Goal: Book appointment/travel/reservation

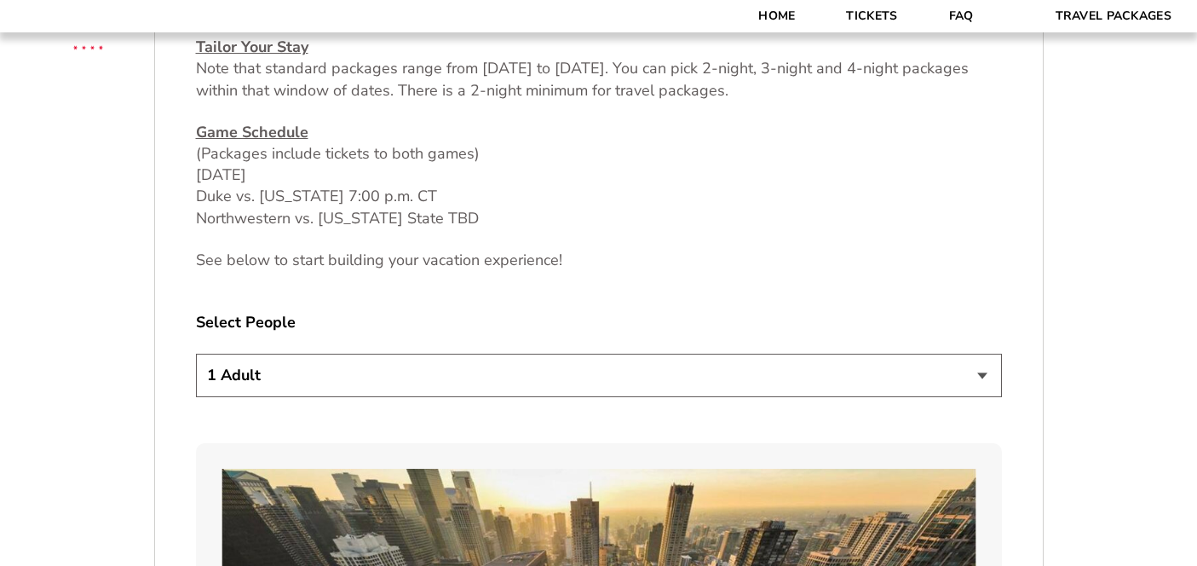
scroll to position [810, 0]
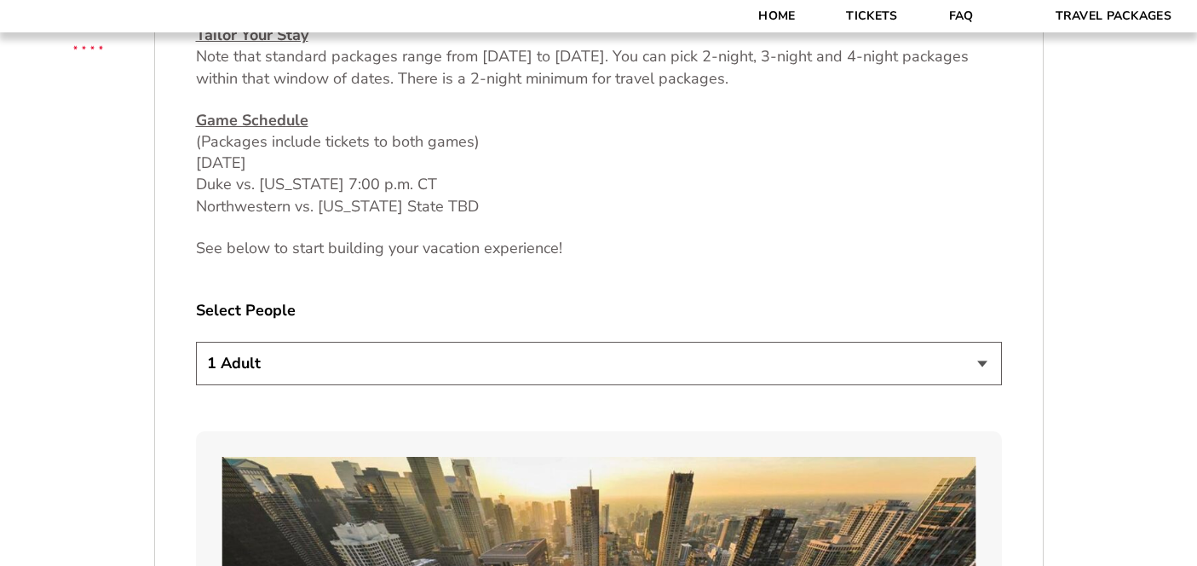
click at [715, 368] on select "1 Adult 2 Adults 3 Adults 4 Adults 2 Adults + 1 Child 2 Adults + 2 Children 2 A…" at bounding box center [599, 363] width 806 height 43
select select "2 Adults + 3 Children"
click at [196, 342] on select "1 Adult 2 Adults 3 Adults 4 Adults 2 Adults + 1 Child 2 Adults + 2 Children 2 A…" at bounding box center [599, 363] width 806 height 43
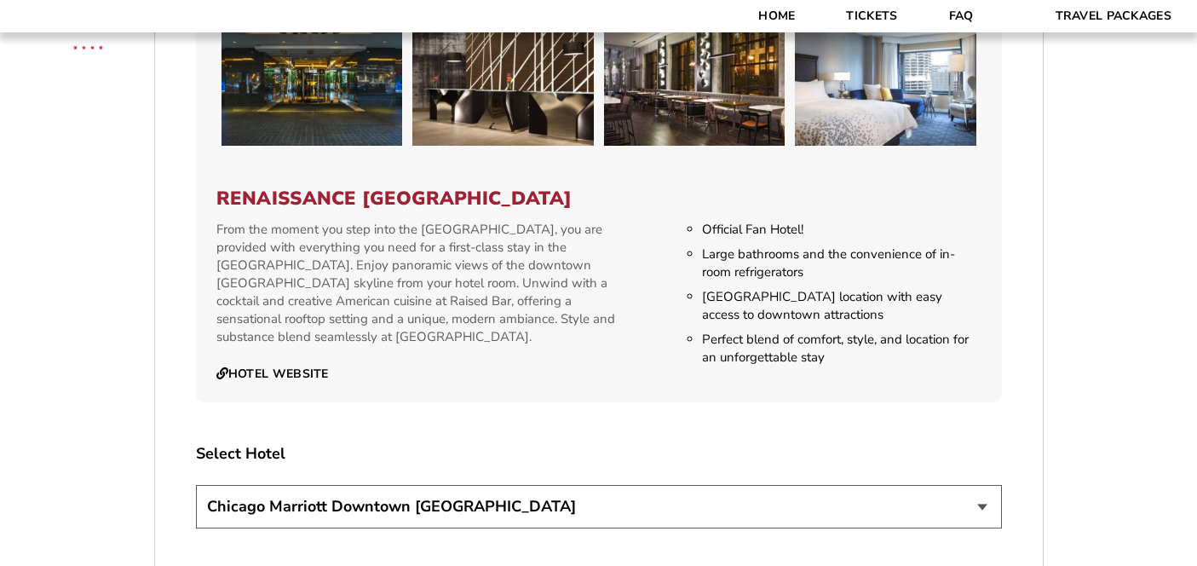
scroll to position [2699, 0]
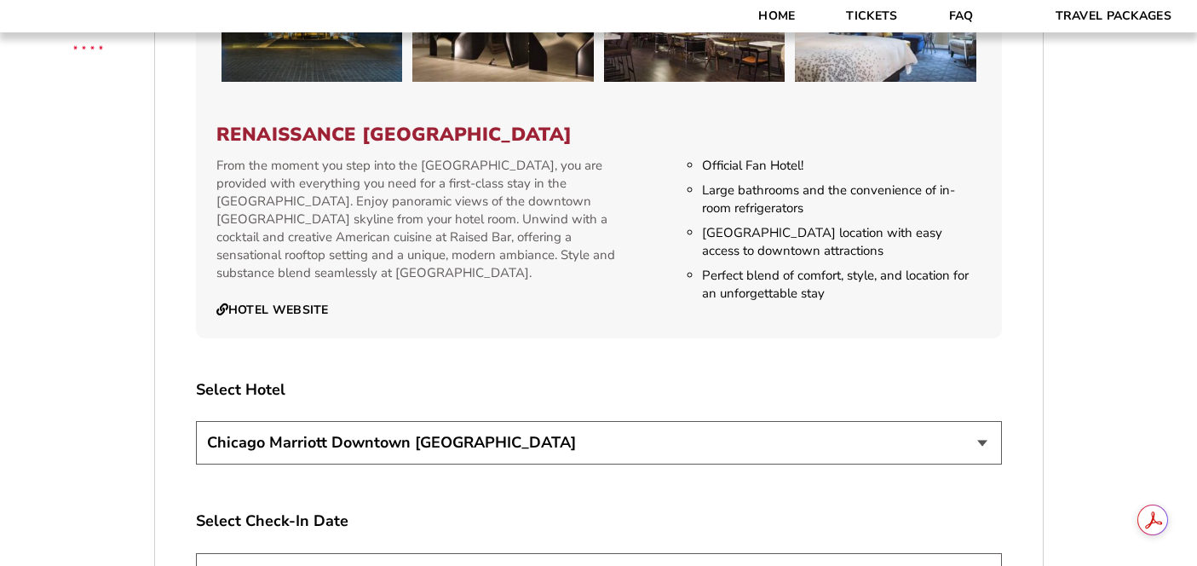
click at [942, 448] on div "[GEOGRAPHIC_DATA] [GEOGRAPHIC_DATA]" at bounding box center [599, 445] width 806 height 49
click at [926, 431] on select "[GEOGRAPHIC_DATA] [GEOGRAPHIC_DATA]" at bounding box center [599, 442] width 806 height 43
select select "21326"
click at [196, 421] on select "[GEOGRAPHIC_DATA] [GEOGRAPHIC_DATA]" at bounding box center [599, 442] width 806 height 43
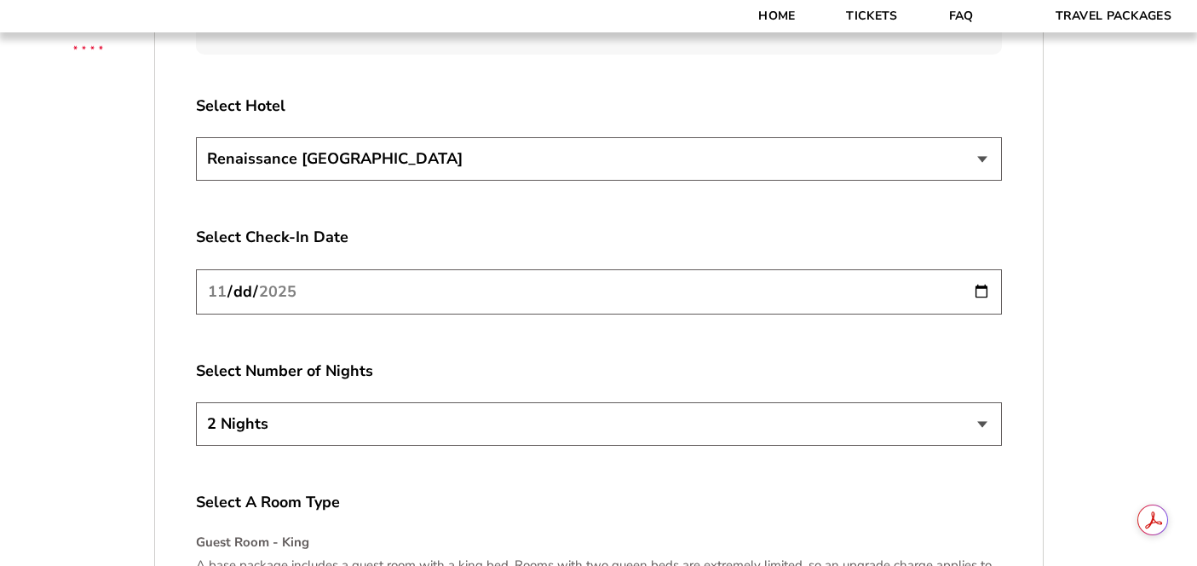
scroll to position [3033, 0]
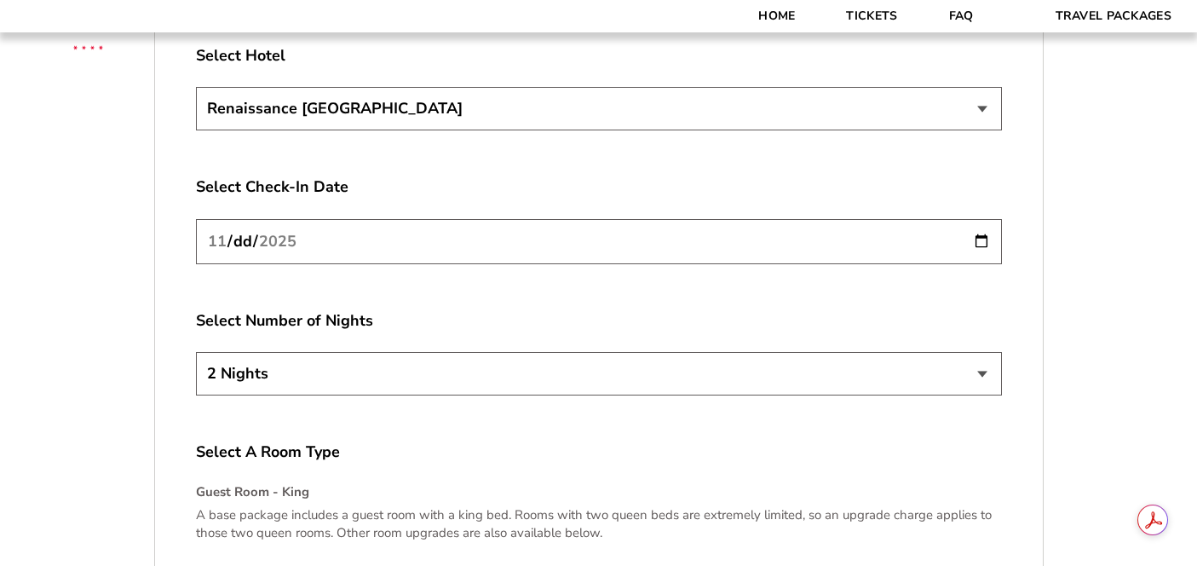
click at [944, 355] on select "2 Nights 3 Nights 4 Nights" at bounding box center [599, 373] width 806 height 43
click at [196, 352] on select "2 Nights 3 Nights 4 Nights" at bounding box center [599, 373] width 806 height 43
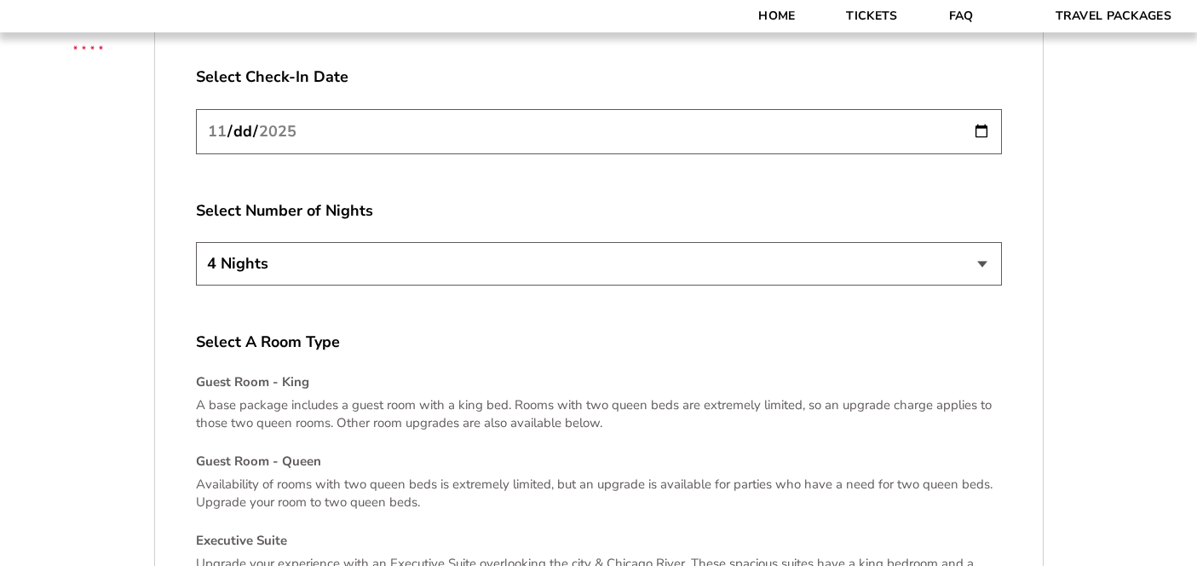
scroll to position [3140, 0]
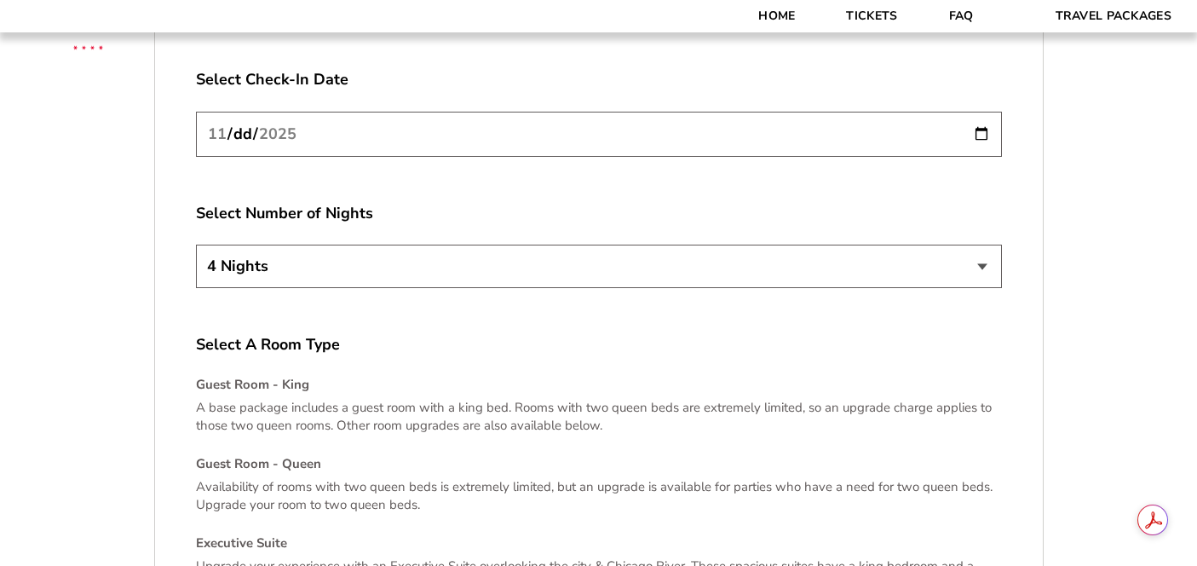
click at [745, 245] on select "2 Nights 3 Nights 4 Nights" at bounding box center [599, 266] width 806 height 43
select select "3 Nights"
click at [196, 245] on select "2 Nights 3 Nights 4 Nights" at bounding box center [599, 266] width 806 height 43
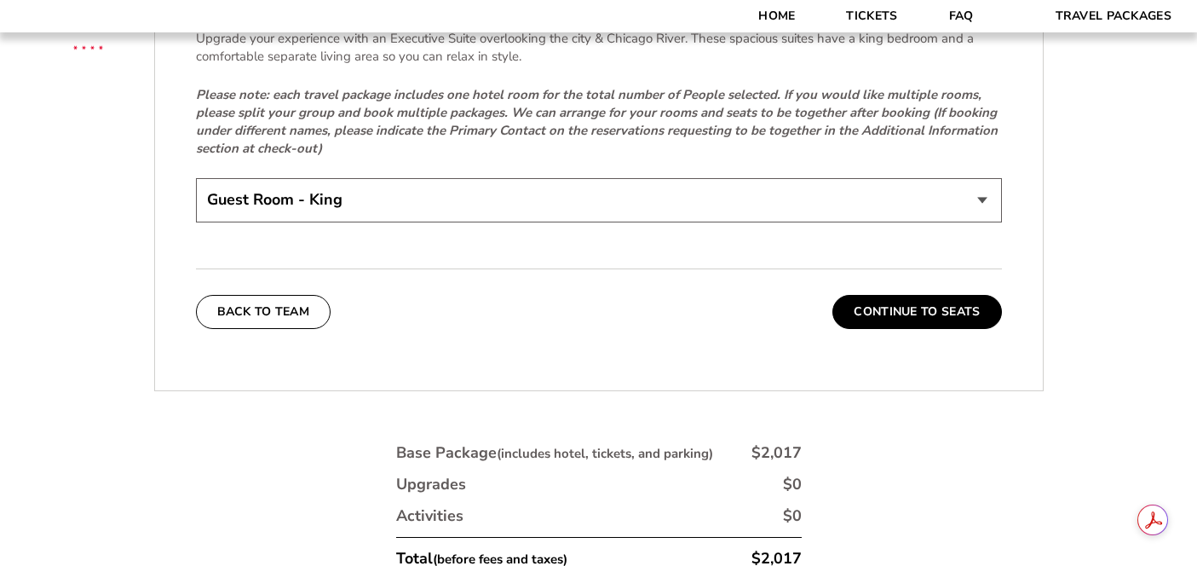
scroll to position [3666, 0]
click at [681, 193] on select "Guest Room - King Guest Room - Queen (+$95 per night) Executive Suite (+$315 pe…" at bounding box center [599, 201] width 806 height 43
select select "Guest Room - Queen"
click at [196, 180] on select "Guest Room - King Guest Room - Queen (+$95 per night) Executive Suite (+$315 pe…" at bounding box center [599, 201] width 806 height 43
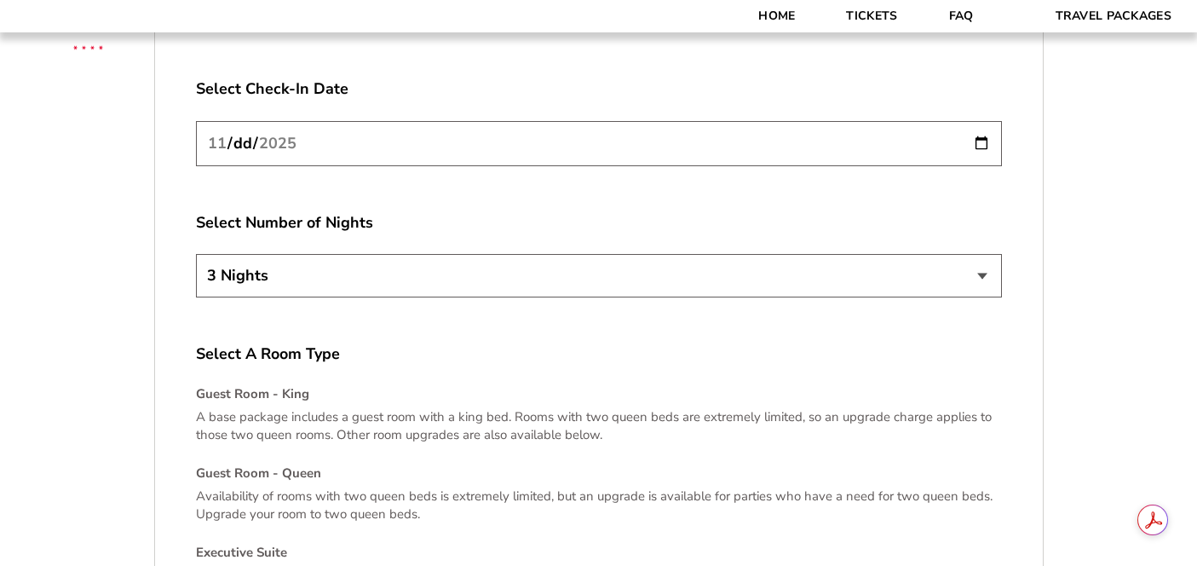
scroll to position [3128, 0]
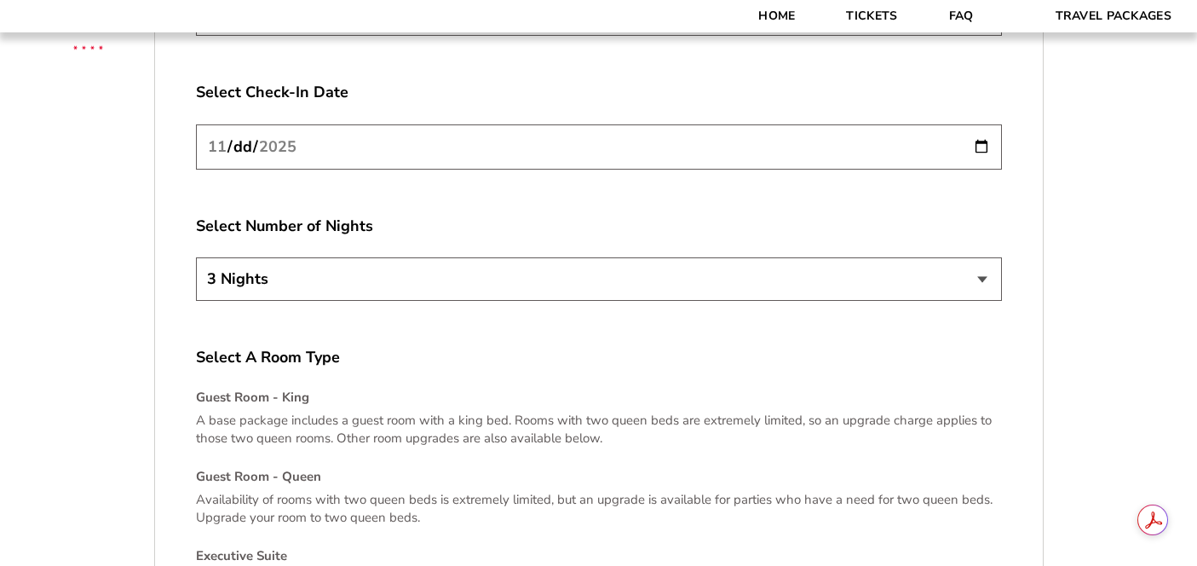
click at [690, 266] on select "2 Nights 3 Nights 4 Nights" at bounding box center [599, 278] width 806 height 43
select select "4 Nights"
click at [196, 257] on select "2 Nights 3 Nights 4 Nights" at bounding box center [599, 278] width 806 height 43
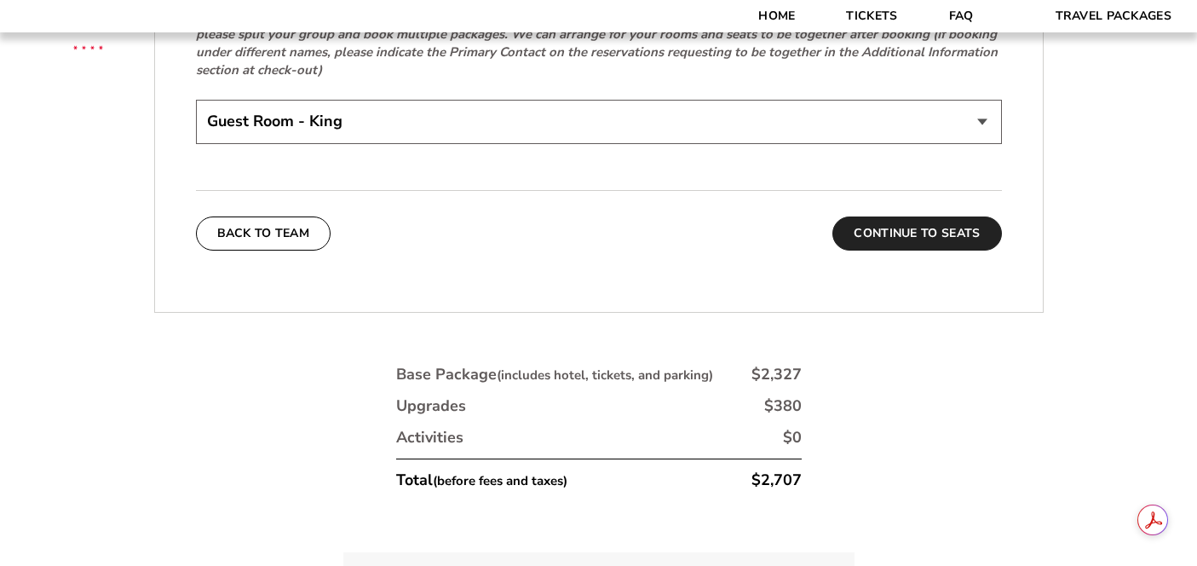
click at [914, 216] on button "Continue To Seats" at bounding box center [917, 233] width 169 height 34
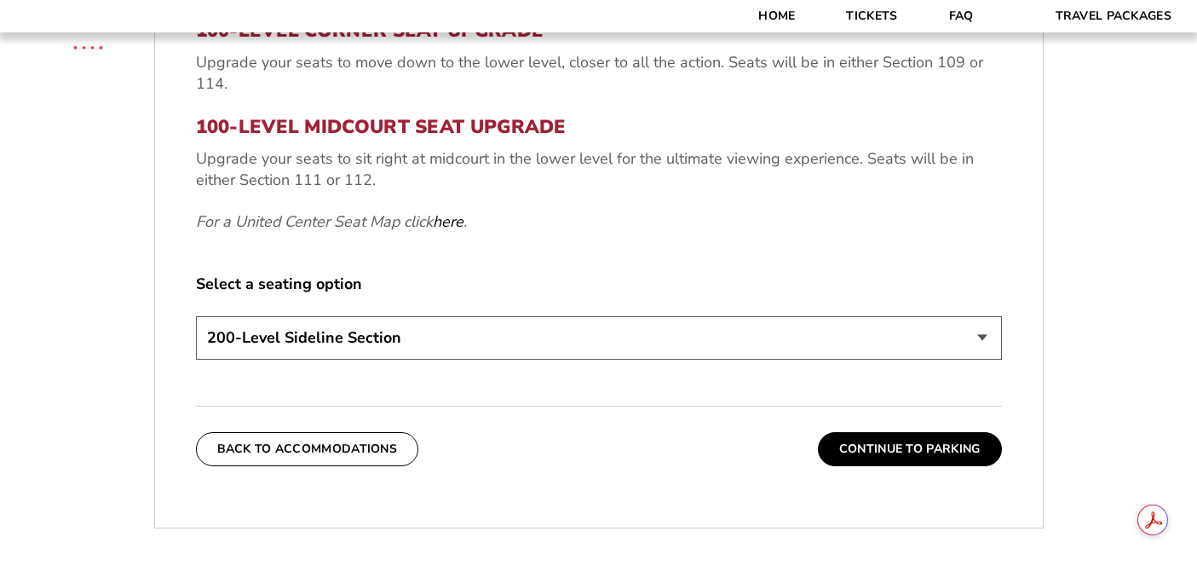
scroll to position [752, 0]
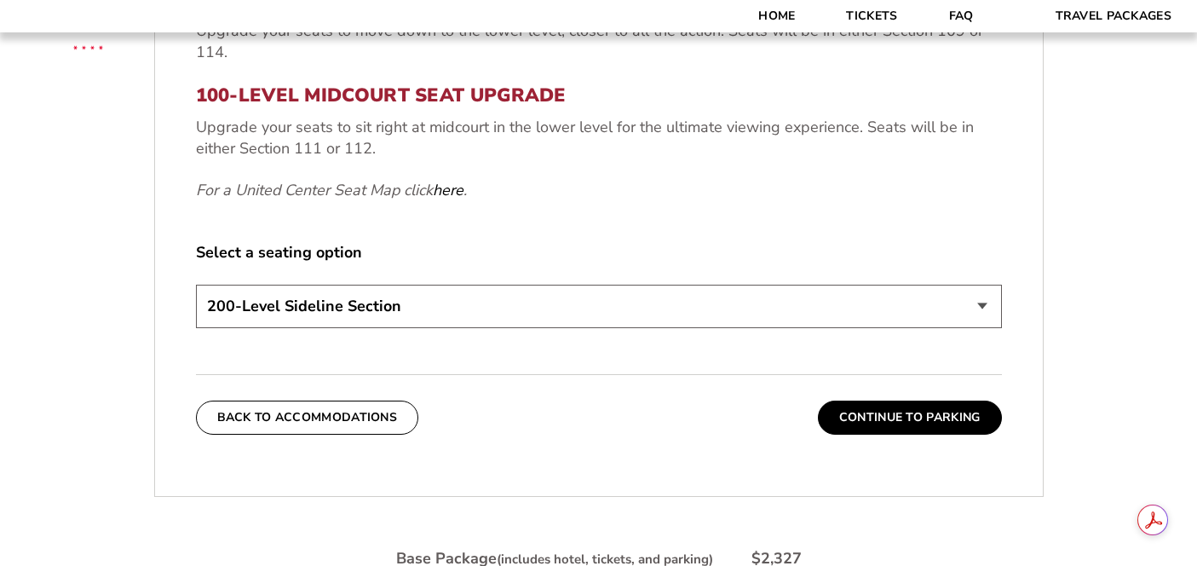
click at [812, 323] on select "200-Level Sideline Section 100-Level Corner Seat Upgrade (+$80 per person) 100-…" at bounding box center [599, 306] width 806 height 43
select select "100-Level Midcourt Seat Upgrade"
click at [196, 285] on select "200-Level Sideline Section 100-Level Corner Seat Upgrade (+$80 per person) 100-…" at bounding box center [599, 306] width 806 height 43
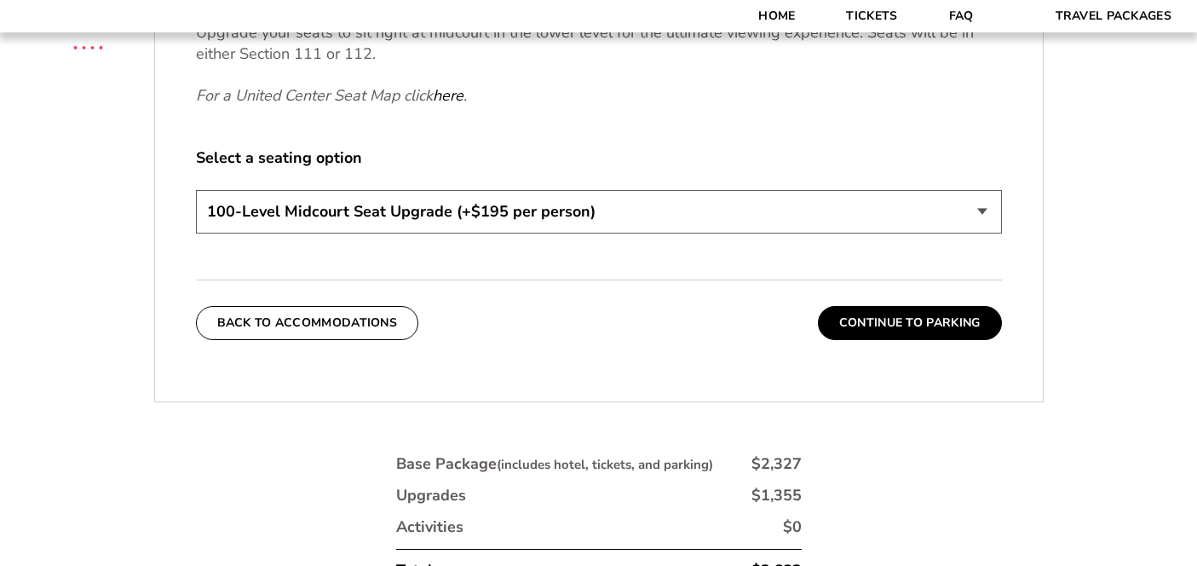
scroll to position [1052, 0]
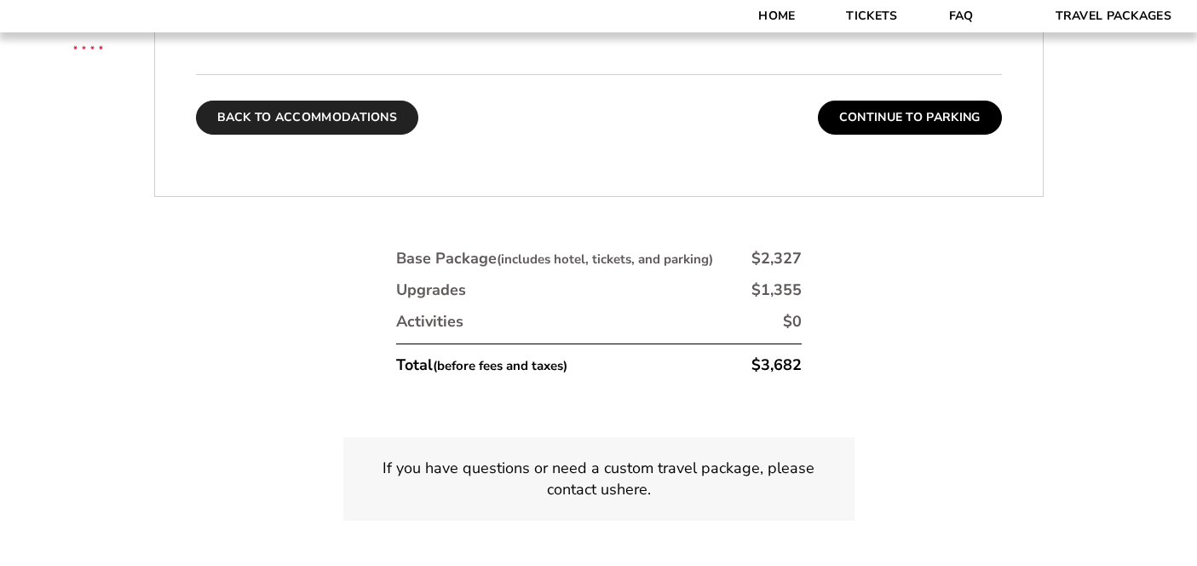
click at [299, 118] on button "Back To Accommodations" at bounding box center [307, 118] width 223 height 34
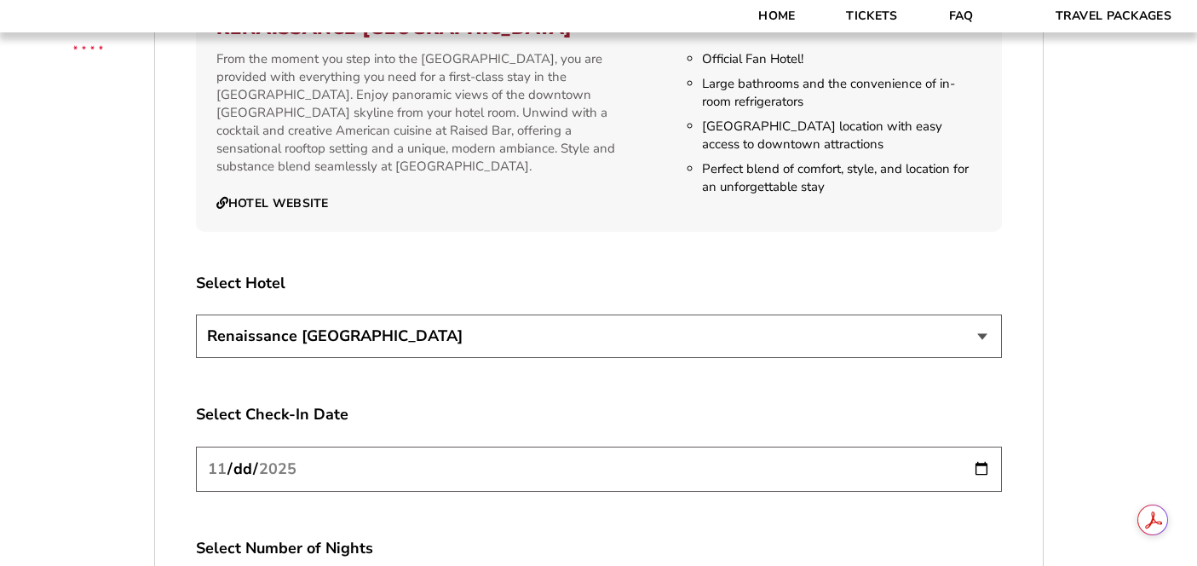
scroll to position [2823, 0]
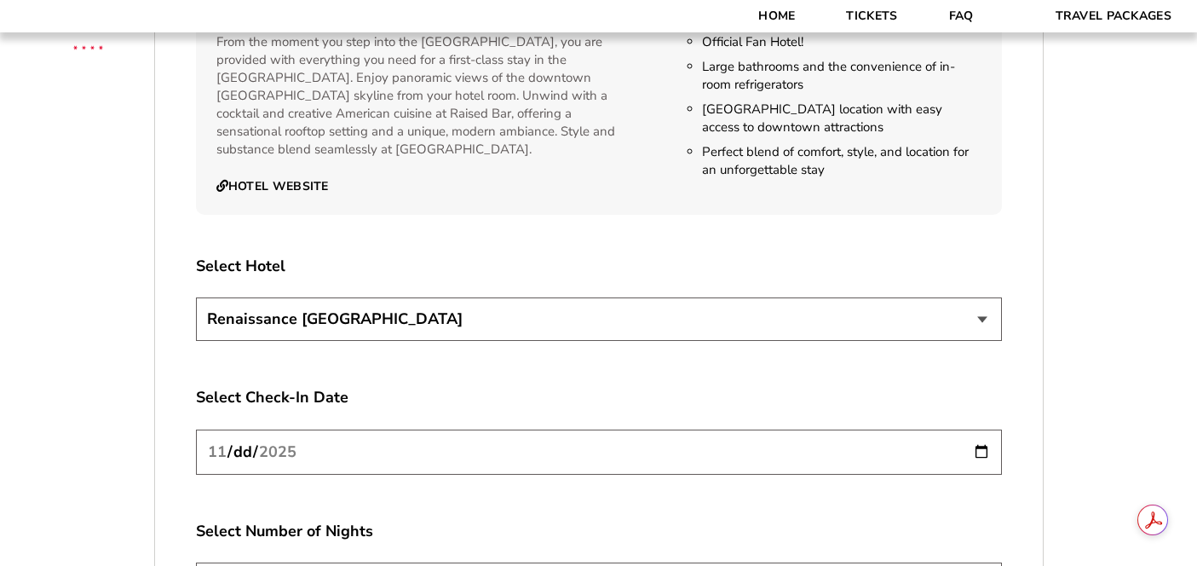
click at [561, 297] on select "[GEOGRAPHIC_DATA] [GEOGRAPHIC_DATA]" at bounding box center [599, 318] width 806 height 43
select select "21327"
click at [196, 297] on select "[GEOGRAPHIC_DATA] [GEOGRAPHIC_DATA]" at bounding box center [599, 318] width 806 height 43
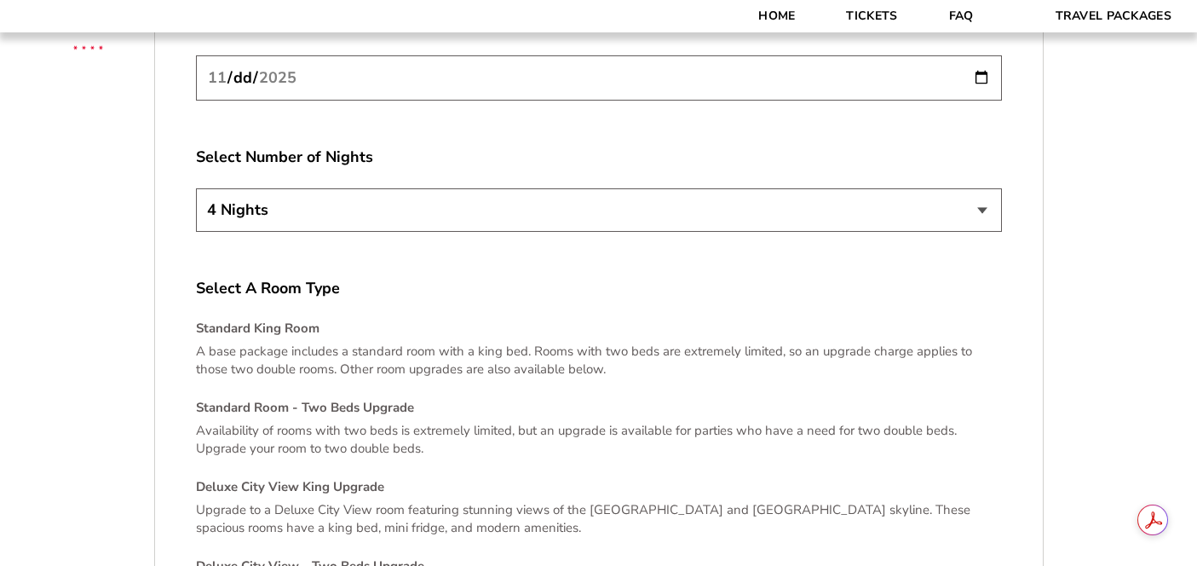
scroll to position [3198, 0]
click at [696, 192] on select "2 Nights 3 Nights 4 Nights" at bounding box center [599, 208] width 806 height 43
select select "3 Nights"
click at [196, 187] on select "2 Nights 3 Nights 4 Nights" at bounding box center [599, 208] width 806 height 43
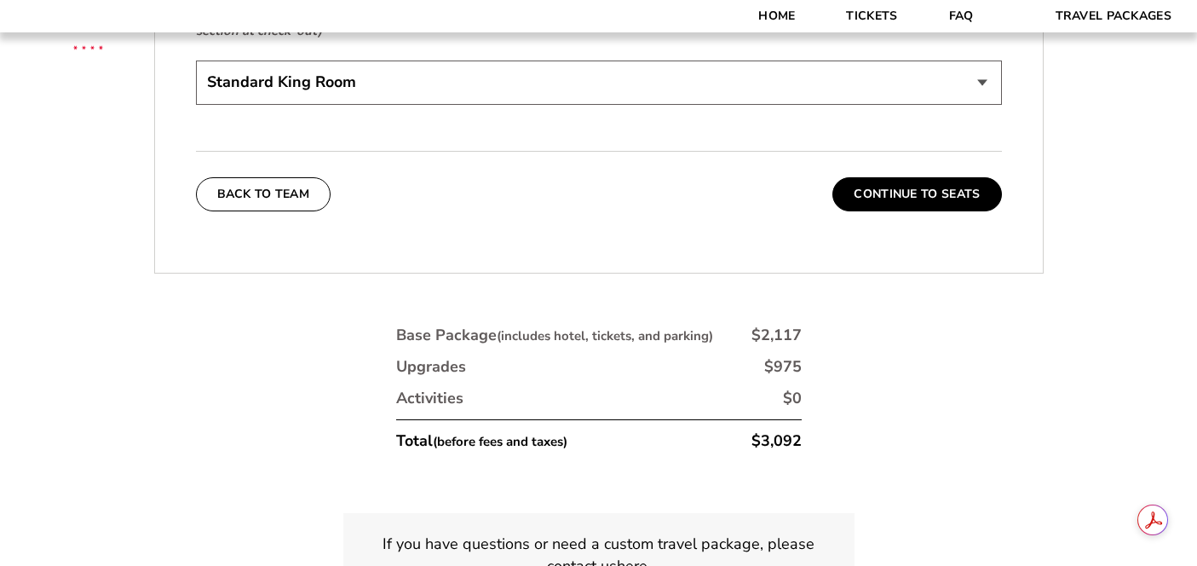
scroll to position [3884, 0]
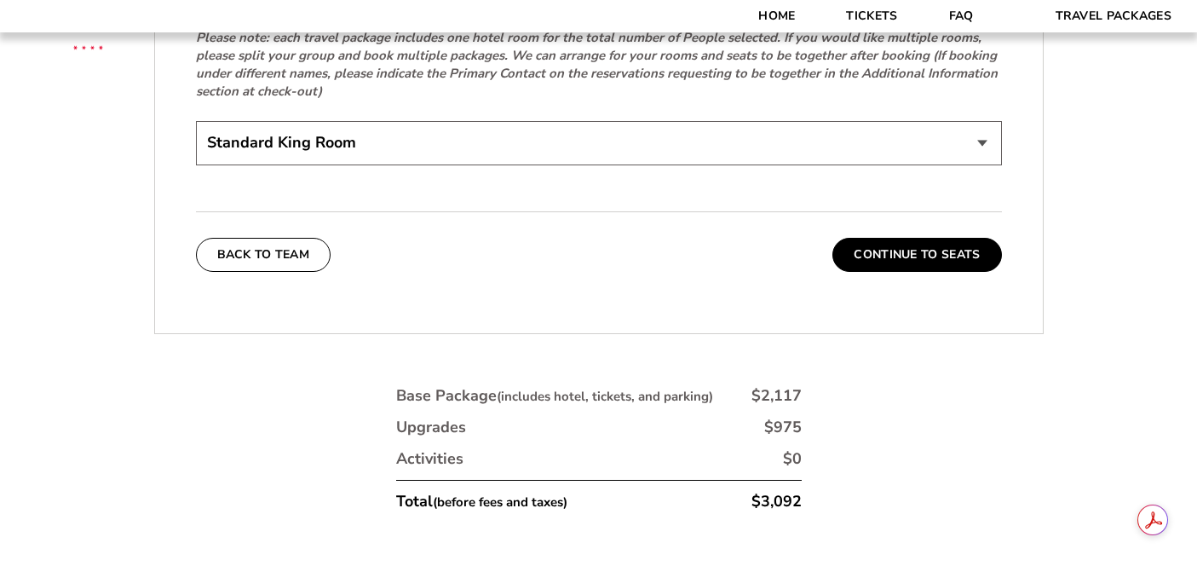
click at [747, 121] on select "Standard King Room Standard Room - Two Beds Upgrade (+$30 per night) Deluxe Cit…" at bounding box center [599, 142] width 806 height 43
click at [196, 121] on select "Standard King Room Standard Room - Two Beds Upgrade (+$30 per night) Deluxe Cit…" at bounding box center [599, 142] width 806 height 43
click at [712, 121] on select "Standard King Room Standard Room - Two Beds Upgrade (+$30 per night) Deluxe Cit…" at bounding box center [599, 142] width 806 height 43
click at [196, 121] on select "Standard King Room Standard Room - Two Beds Upgrade (+$30 per night) Deluxe Cit…" at bounding box center [599, 142] width 806 height 43
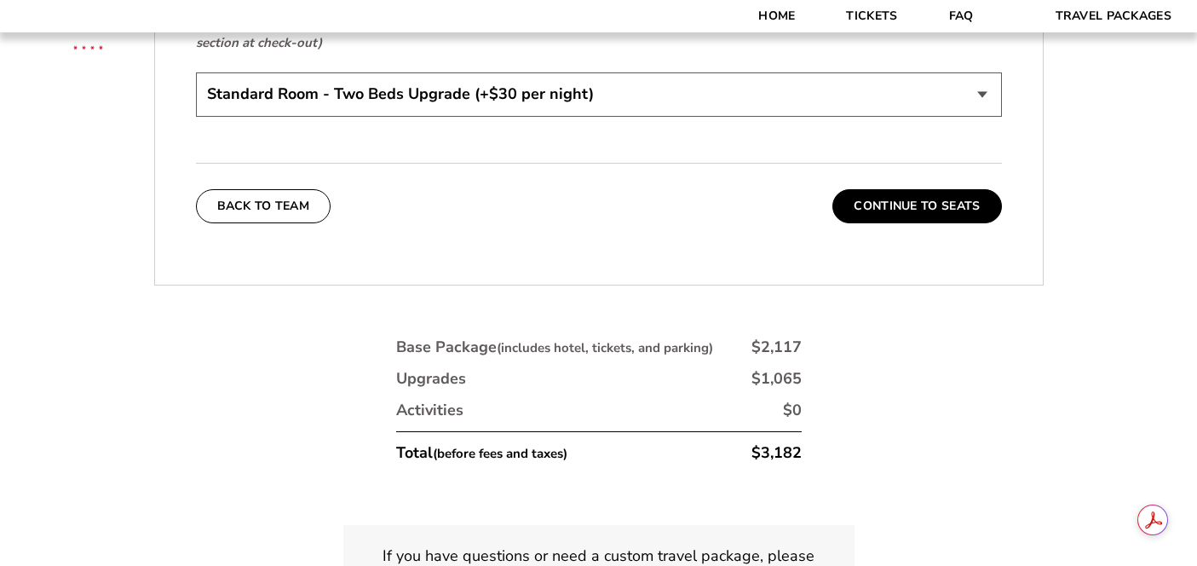
scroll to position [3904, 0]
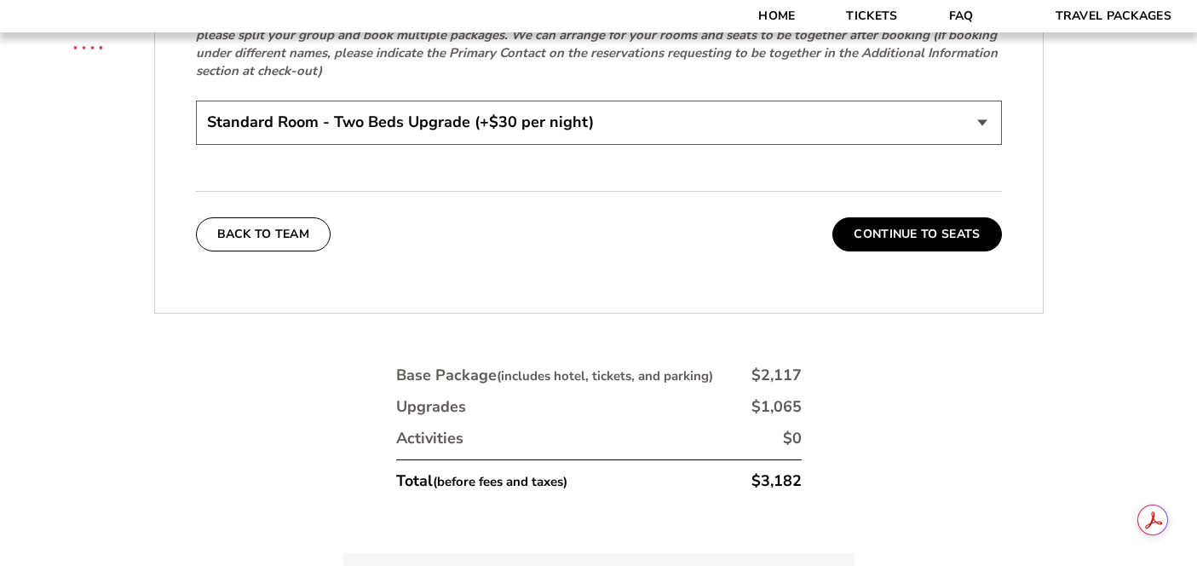
click at [681, 110] on select "Standard King Room Standard Room - Two Beds Upgrade (+$30 per night) Deluxe Cit…" at bounding box center [599, 122] width 806 height 43
select select "Standard King Room"
click at [196, 101] on select "Standard King Room Standard Room - Two Beds Upgrade (+$30 per night) Deluxe Cit…" at bounding box center [599, 122] width 806 height 43
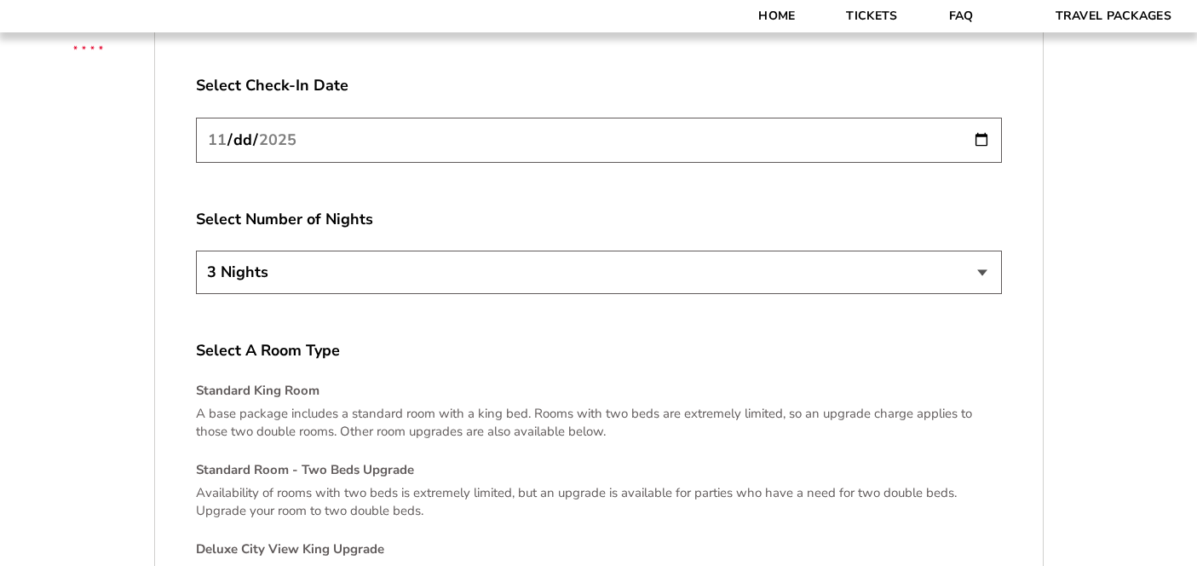
scroll to position [3134, 0]
click at [697, 251] on select "2 Nights 3 Nights 4 Nights" at bounding box center [599, 272] width 806 height 43
select select "4 Nights"
click at [196, 251] on select "2 Nights 3 Nights 4 Nights" at bounding box center [599, 272] width 806 height 43
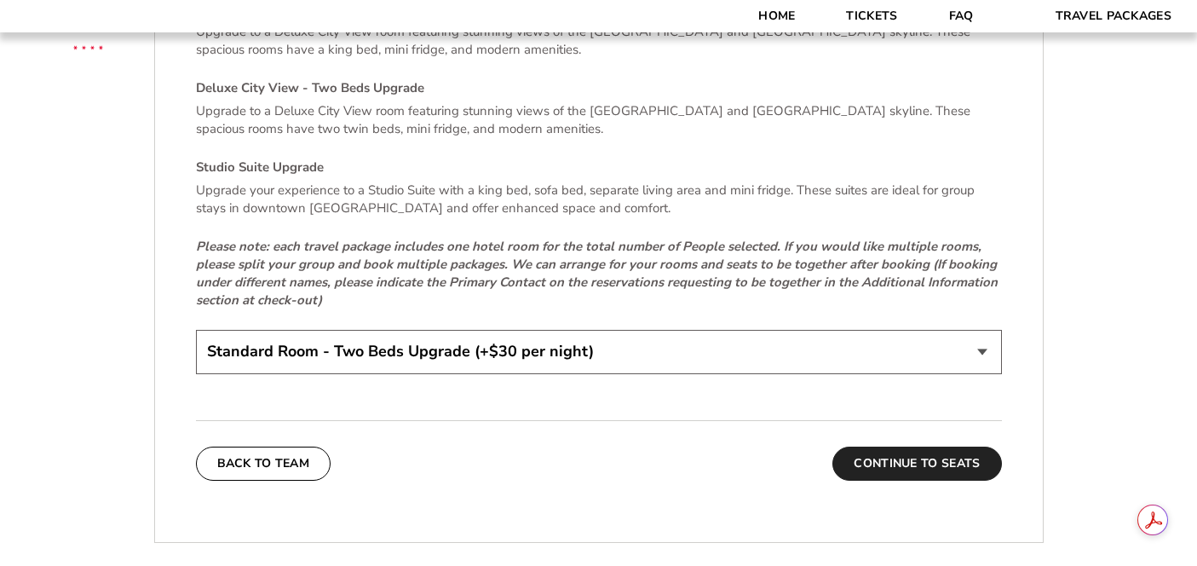
click at [936, 448] on button "Continue To Seats" at bounding box center [917, 464] width 169 height 34
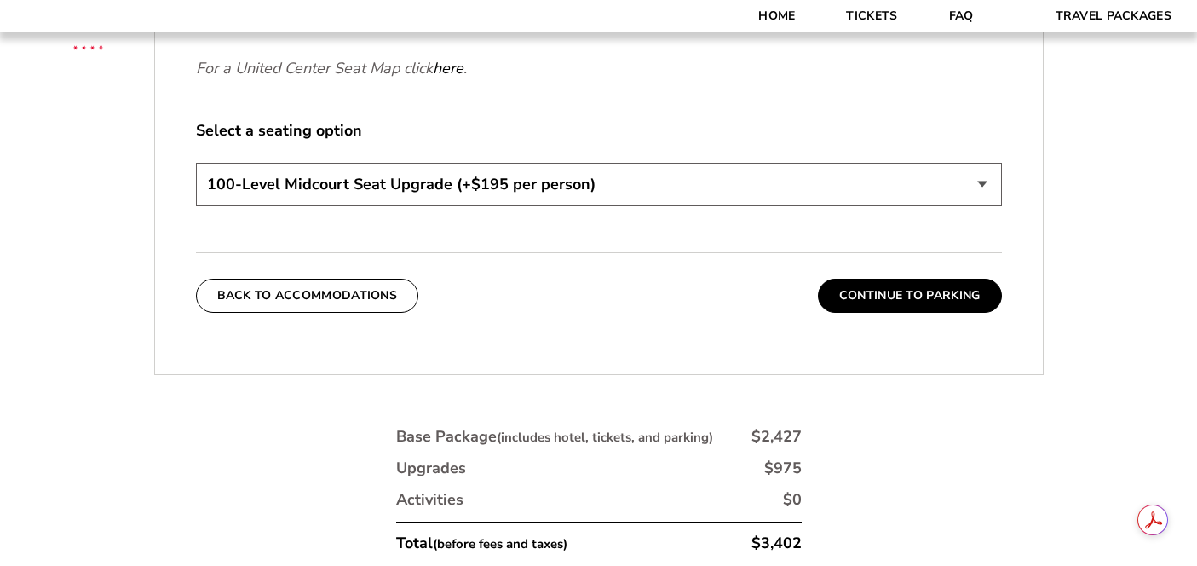
scroll to position [986, 0]
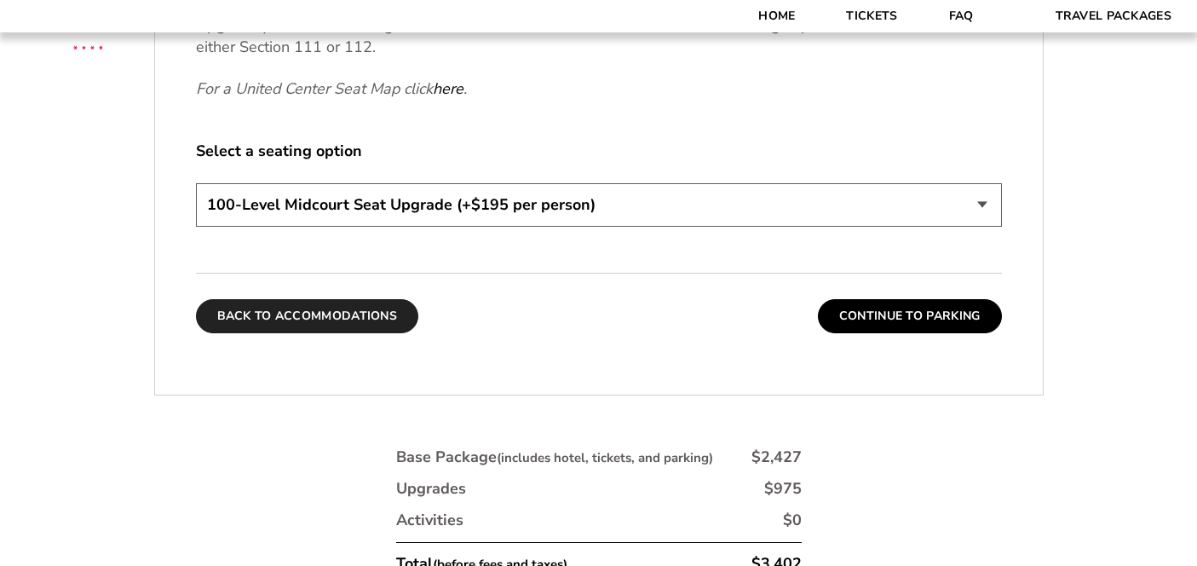
click at [358, 314] on button "Back To Accommodations" at bounding box center [307, 316] width 223 height 34
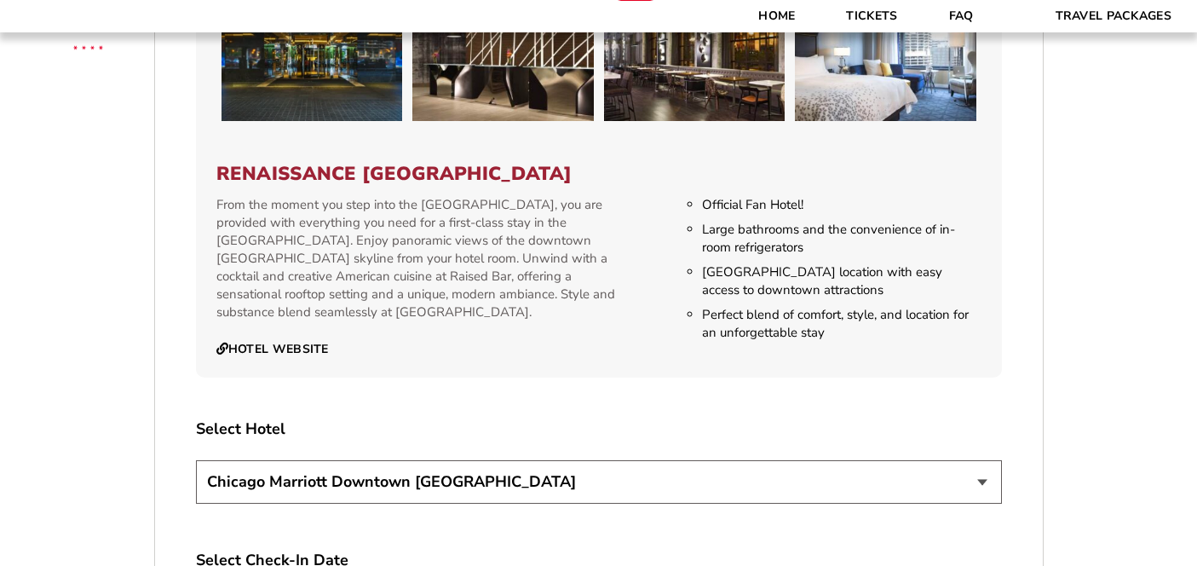
scroll to position [2668, 0]
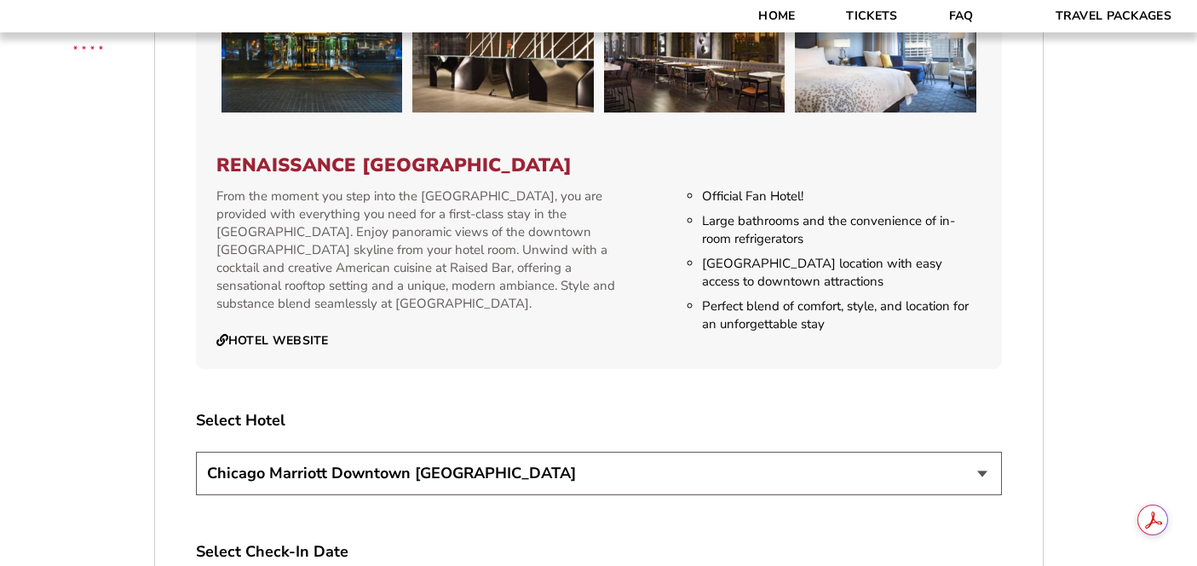
click at [595, 427] on div "Select Hotel [GEOGRAPHIC_DATA] [GEOGRAPHIC_DATA]" at bounding box center [599, 455] width 806 height 90
click at [599, 461] on select "[GEOGRAPHIC_DATA] [GEOGRAPHIC_DATA]" at bounding box center [599, 473] width 806 height 43
select select "21326"
click at [196, 452] on select "[GEOGRAPHIC_DATA] [GEOGRAPHIC_DATA]" at bounding box center [599, 473] width 806 height 43
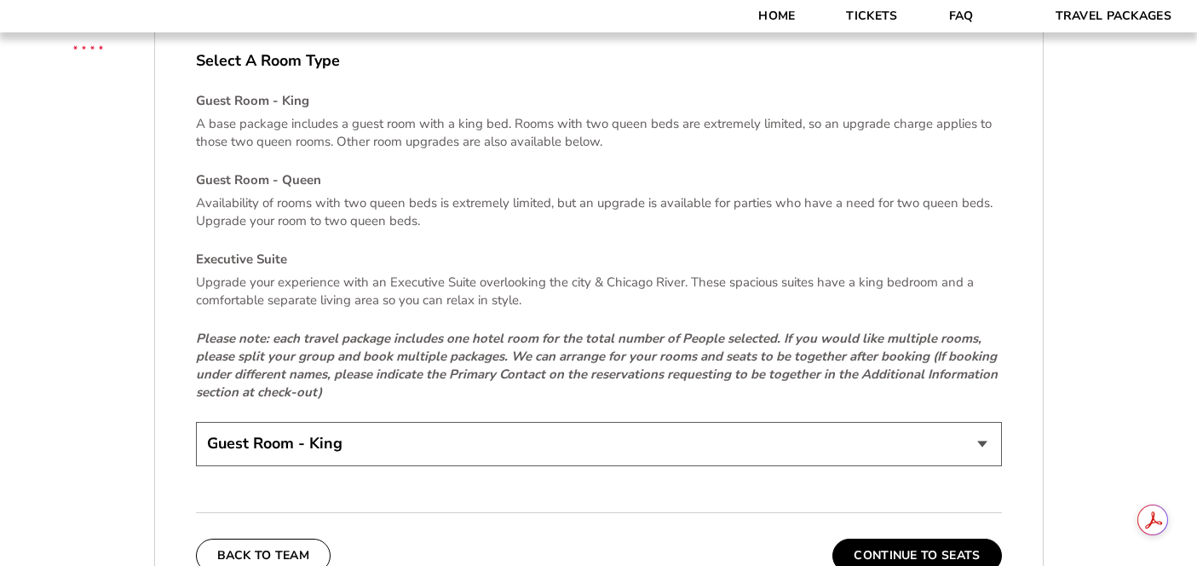
scroll to position [3426, 0]
